Goal: Book appointment/travel/reservation

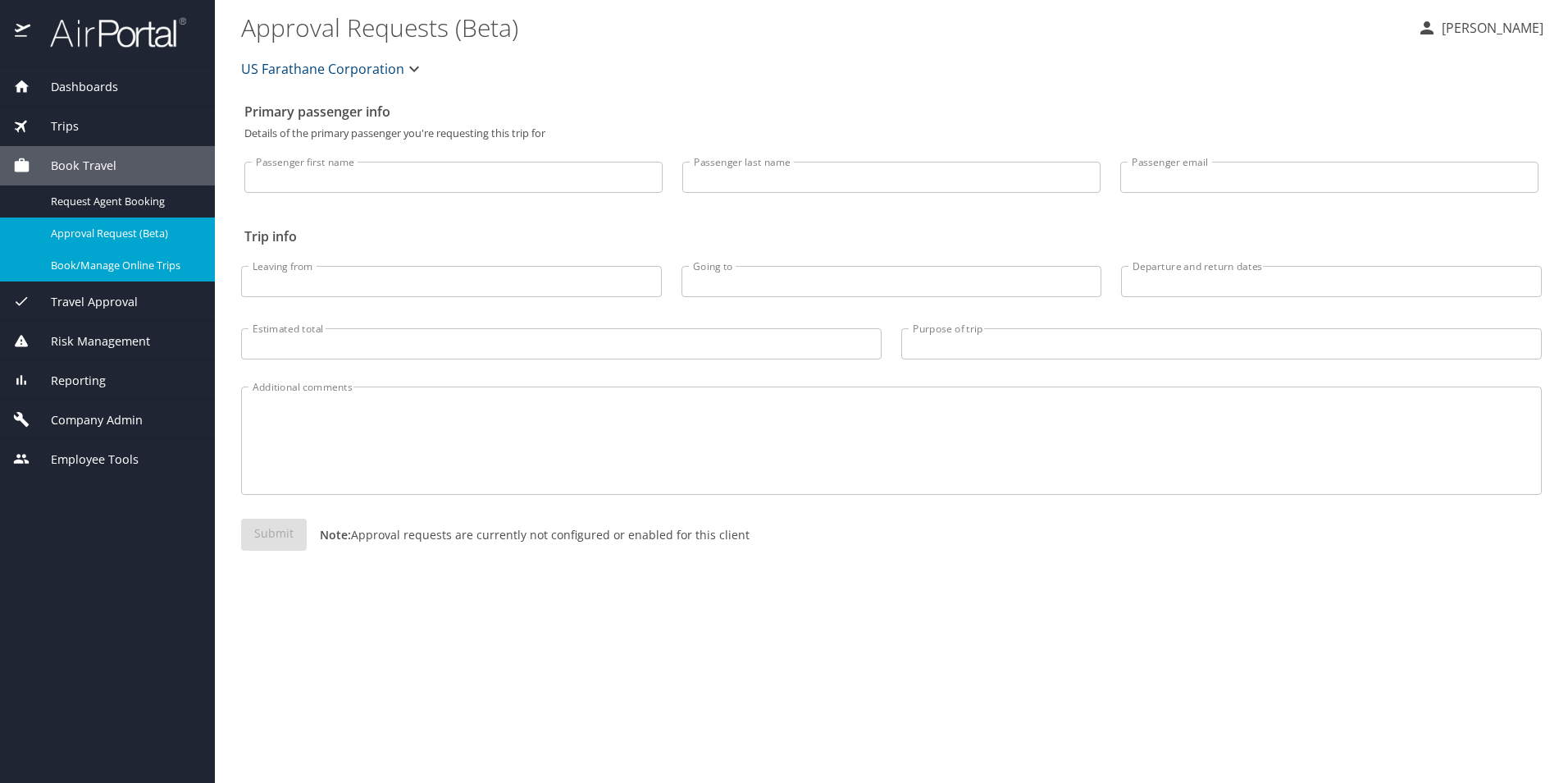
click at [117, 267] on span "Book/Manage Online Trips" at bounding box center [124, 266] width 145 height 16
